Goal: Transaction & Acquisition: Purchase product/service

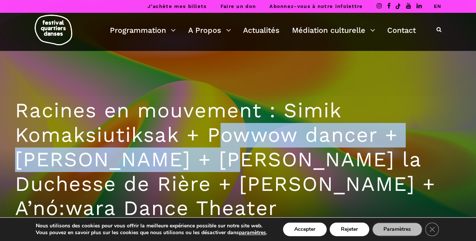
drag, startPoint x: 219, startPoint y: 136, endPoint x: 213, endPoint y: 150, distance: 15.2
click at [213, 150] on h1 "Racines en mouvement : Simik Komaksiutiksak + Powwow dancer + [PERSON_NAME] + […" at bounding box center [238, 159] width 446 height 122
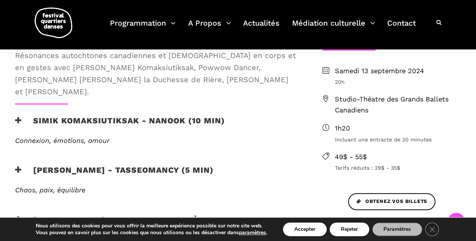
scroll to position [301, 0]
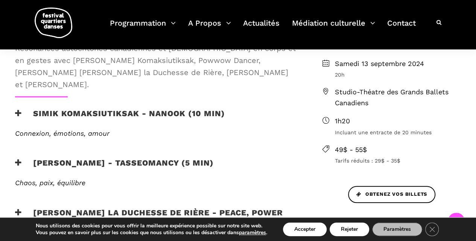
click at [59, 67] on span "Résonances autochtones canadiennes et [DEMOGRAPHIC_DATA] en corps et en gestes …" at bounding box center [156, 66] width 283 height 48
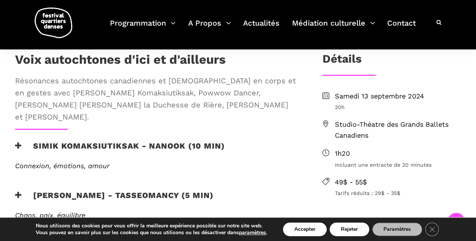
scroll to position [226, 0]
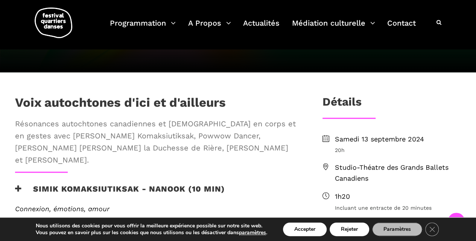
click at [81, 125] on span "Résonances autochtones canadiennes et [DEMOGRAPHIC_DATA] en corps et en gestes …" at bounding box center [156, 141] width 283 height 48
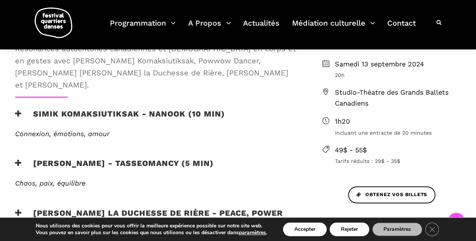
scroll to position [301, 0]
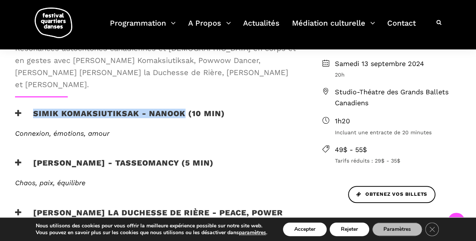
drag, startPoint x: 30, startPoint y: 101, endPoint x: 183, endPoint y: 100, distance: 152.8
click at [183, 108] on h3 "Simik Komaksiutiksak - Nanook (10 min)" at bounding box center [120, 117] width 210 height 19
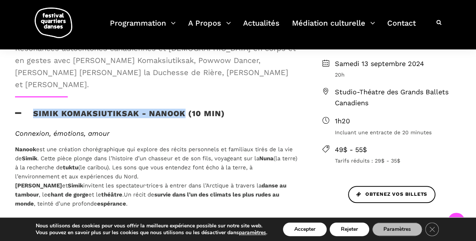
copy h3 "Simik Komaksiutiksak - Nanook"
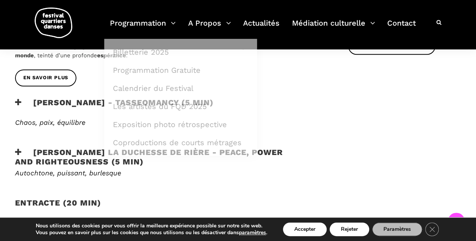
scroll to position [452, 0]
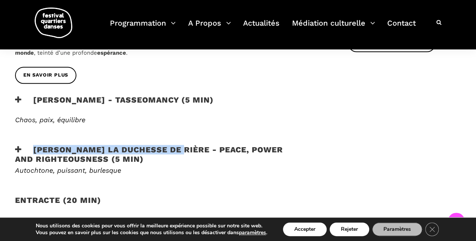
drag, startPoint x: 29, startPoint y: 140, endPoint x: 177, endPoint y: 141, distance: 147.9
click at [177, 145] on h3 "[PERSON_NAME] la Duchesse de Rière - Peace, Power and Righteousness (5 min)" at bounding box center [156, 154] width 283 height 19
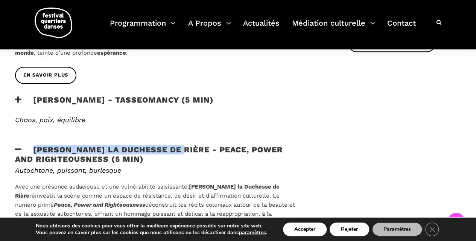
copy h3 "[PERSON_NAME] la Duchesse de Rière"
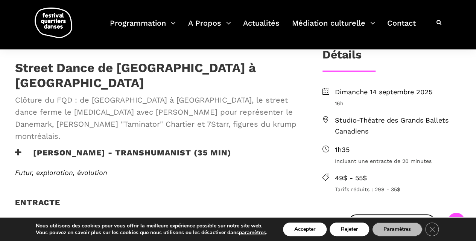
scroll to position [188, 0]
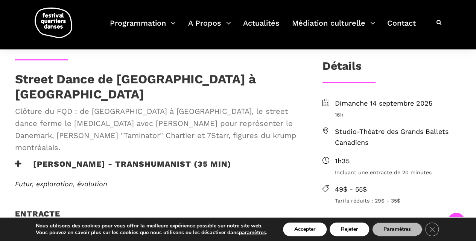
click at [35, 159] on h3 "Lene Boel - TRANSHUMANIST (35 min)" at bounding box center [123, 168] width 216 height 19
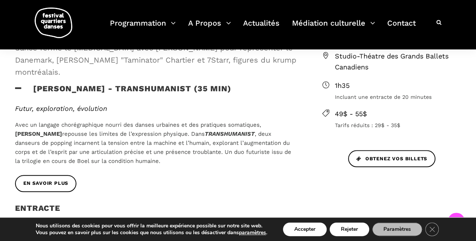
scroll to position [301, 0]
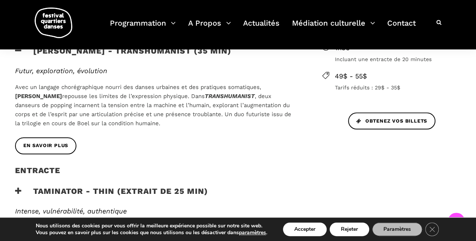
click at [58, 137] on div "En savoir plus" at bounding box center [157, 151] width 298 height 28
click at [59, 137] on link "En savoir plus" at bounding box center [45, 145] width 61 height 17
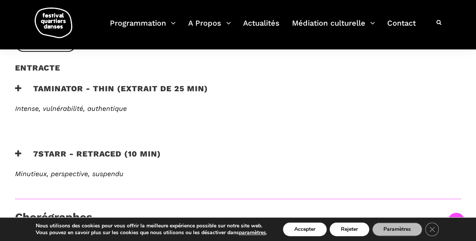
scroll to position [414, 0]
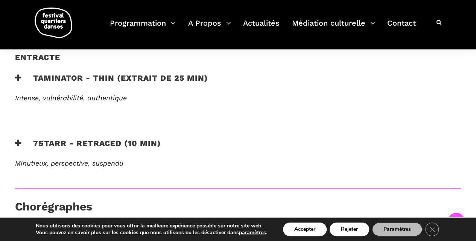
click at [75, 138] on h3 "7Starr - Retraced (10 min)" at bounding box center [88, 147] width 146 height 19
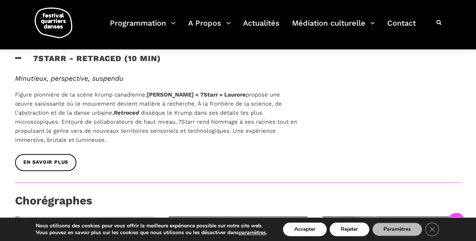
scroll to position [565, 0]
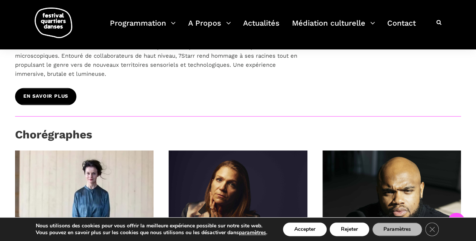
click at [48, 88] on link "En savoir plus" at bounding box center [45, 96] width 61 height 17
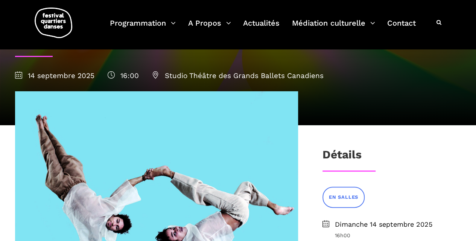
scroll to position [188, 0]
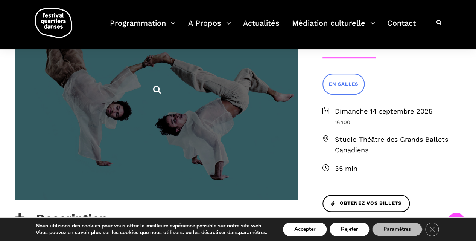
click at [164, 134] on span at bounding box center [156, 88] width 283 height 221
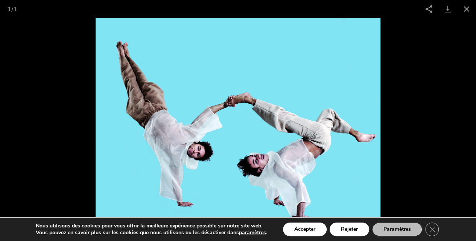
click at [276, 151] on img at bounding box center [238, 129] width 285 height 223
click at [469, 12] on button "Close gallery" at bounding box center [466, 9] width 19 height 18
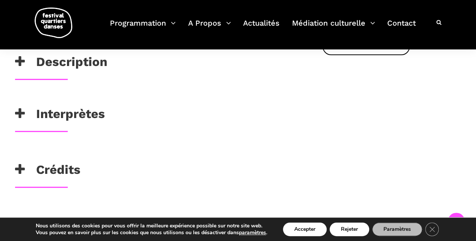
scroll to position [339, 0]
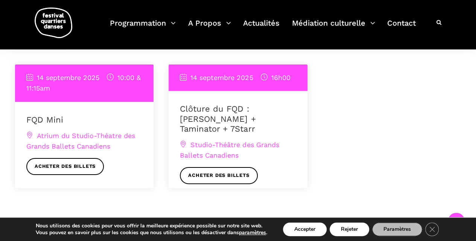
scroll to position [602, 0]
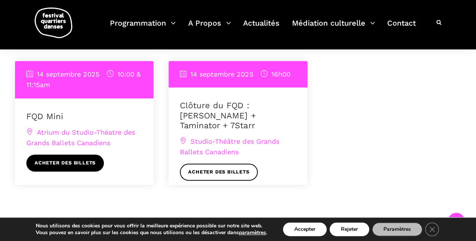
click at [90, 159] on link "Acheter des billets" at bounding box center [65, 162] width 78 height 17
click at [66, 166] on link "Acheter des billets" at bounding box center [65, 162] width 78 height 17
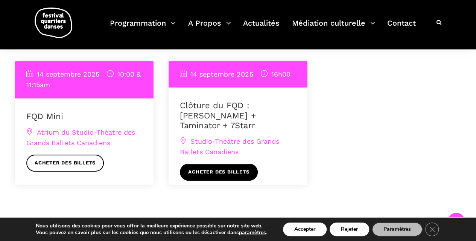
click at [239, 166] on link "Acheter des billets" at bounding box center [219, 171] width 78 height 17
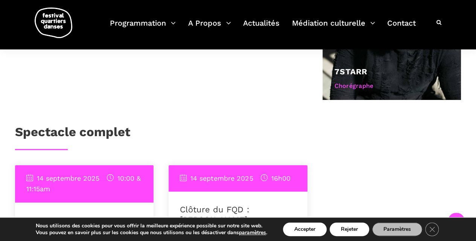
scroll to position [489, 0]
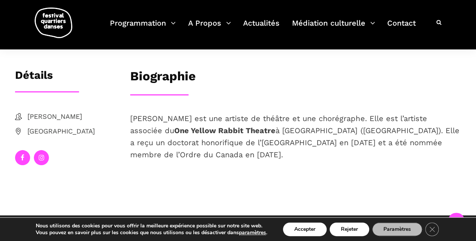
scroll to position [113, 0]
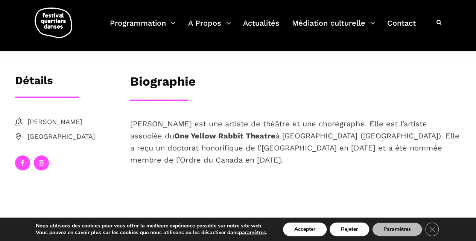
click at [190, 125] on span "[PERSON_NAME] est une artiste de théâtre et une chorégraphe. Elle est l’artiste…" at bounding box center [294, 141] width 329 height 45
drag, startPoint x: 128, startPoint y: 124, endPoint x: 180, endPoint y: 123, distance: 52.0
click at [180, 123] on div "[PERSON_NAME] est une artiste de théâtre et une chorégraphe. Elle est l’artiste…" at bounding box center [296, 153] width 346 height 73
copy span "[PERSON_NAME]"
